Goal: Navigation & Orientation: Find specific page/section

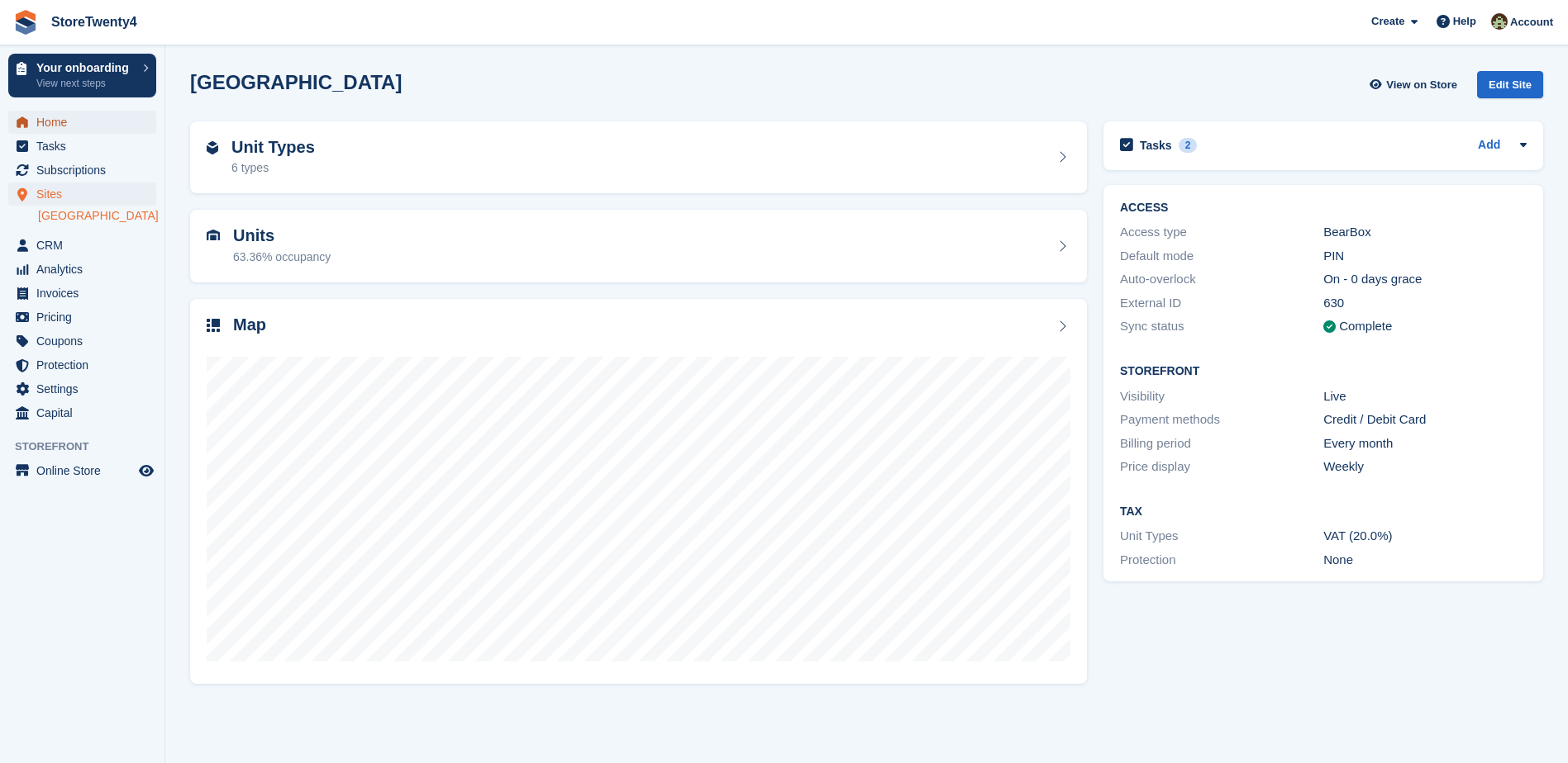
click at [61, 126] on span "Home" at bounding box center [86, 122] width 99 height 23
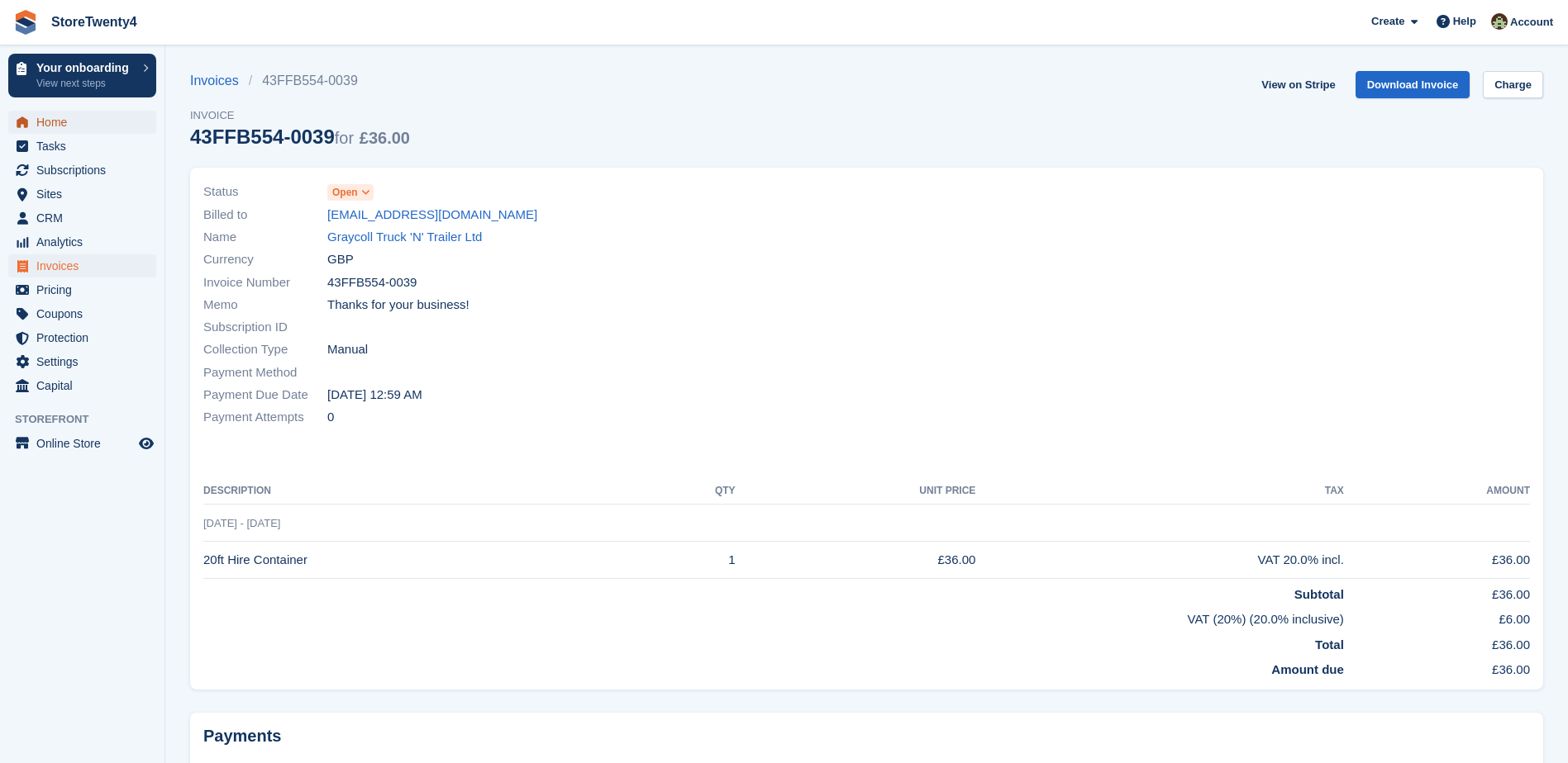
click at [66, 123] on span "Home" at bounding box center [86, 122] width 99 height 23
